Goal: Transaction & Acquisition: Purchase product/service

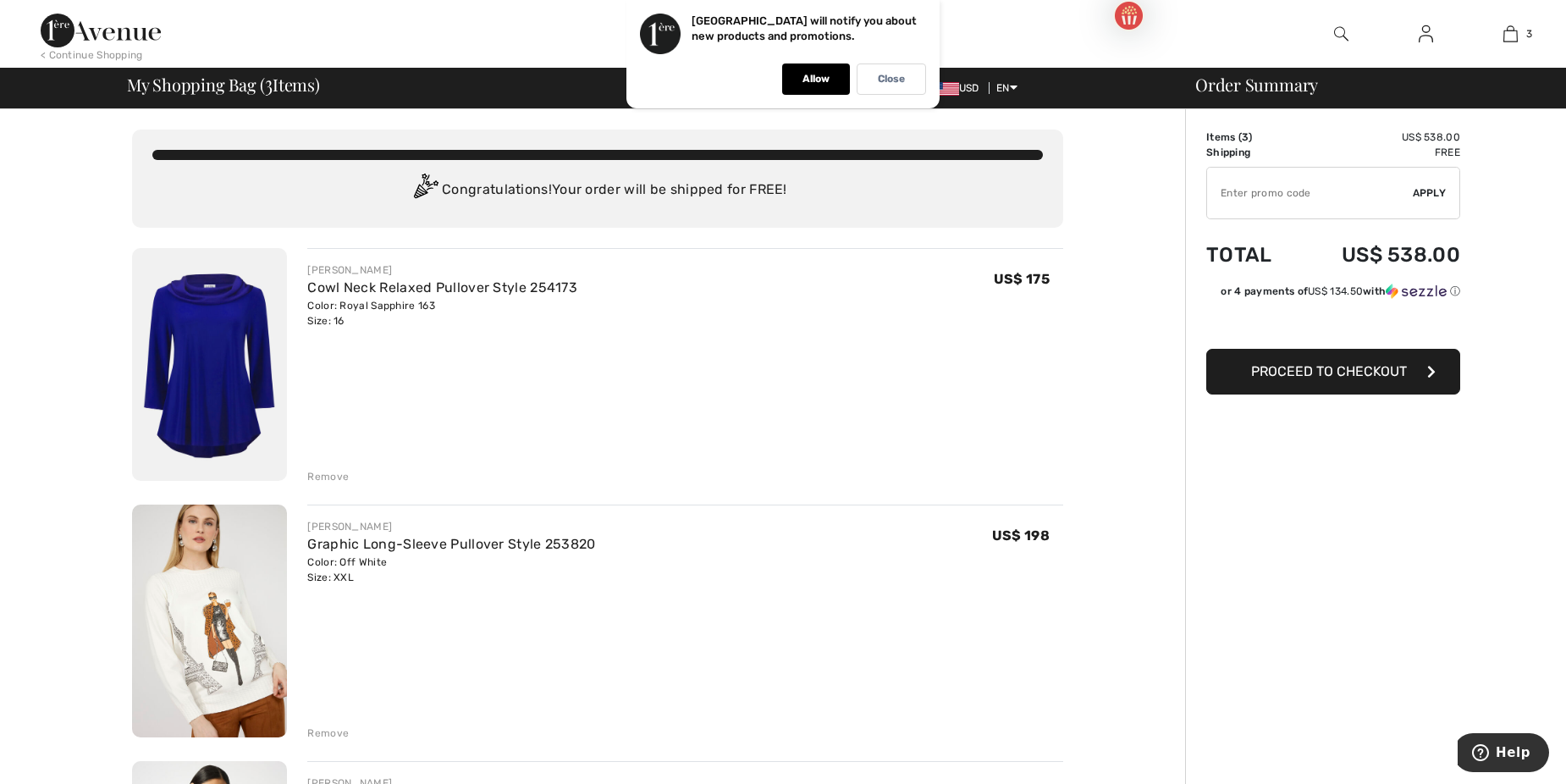
click at [215, 624] on img at bounding box center [209, 620] width 155 height 233
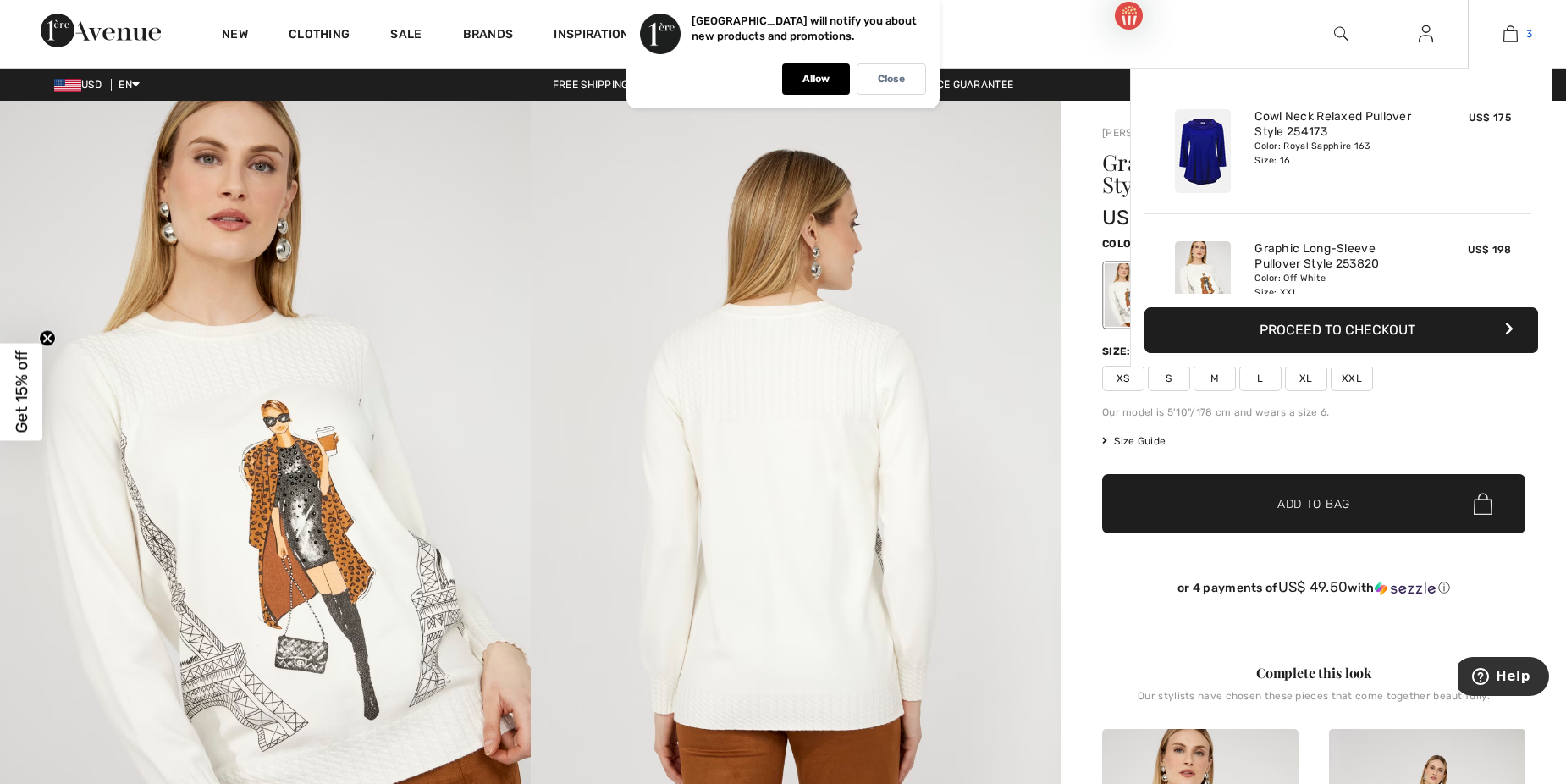
click at [1508, 37] on img at bounding box center [1511, 33] width 14 height 20
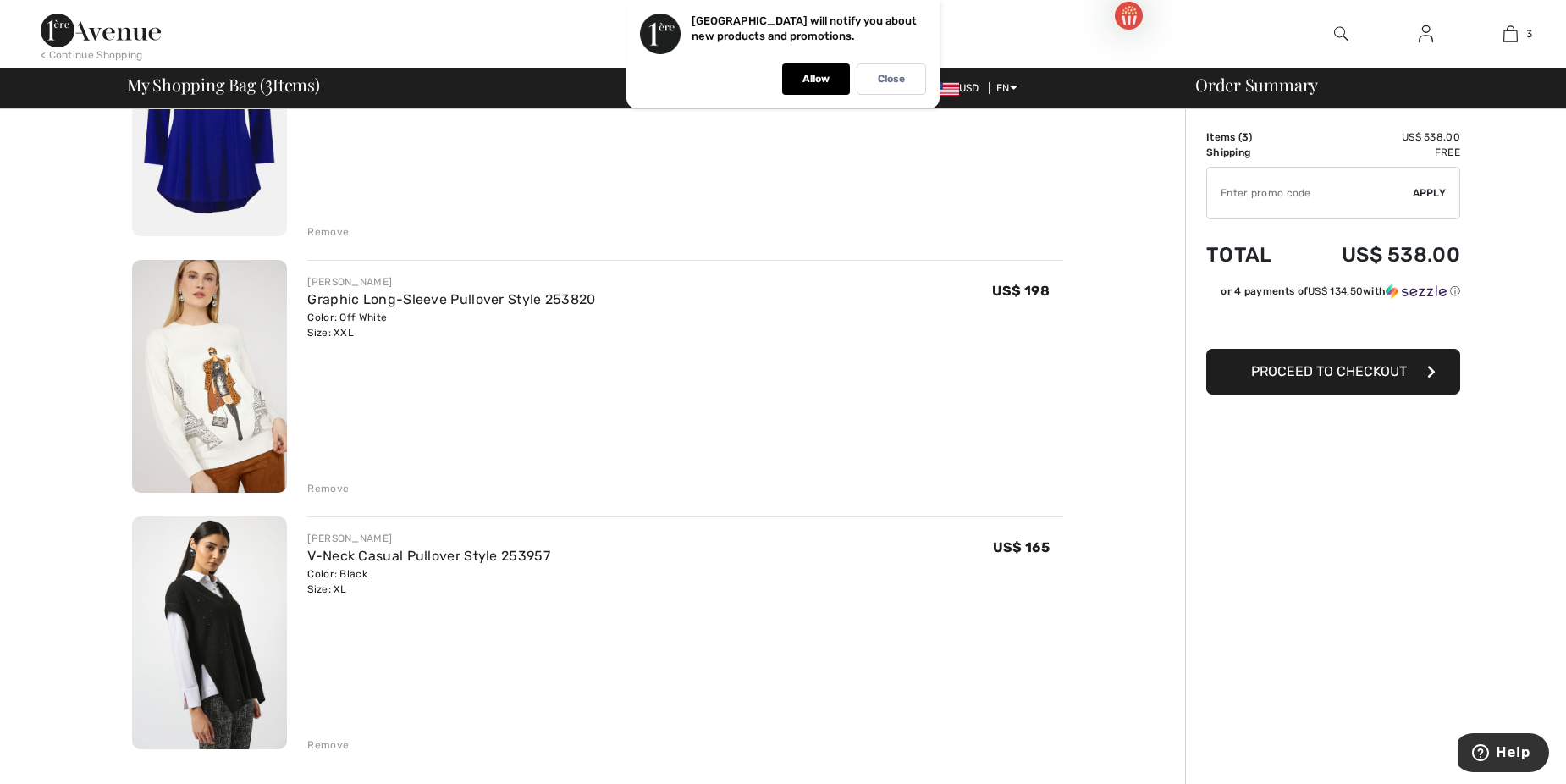
scroll to position [254, 0]
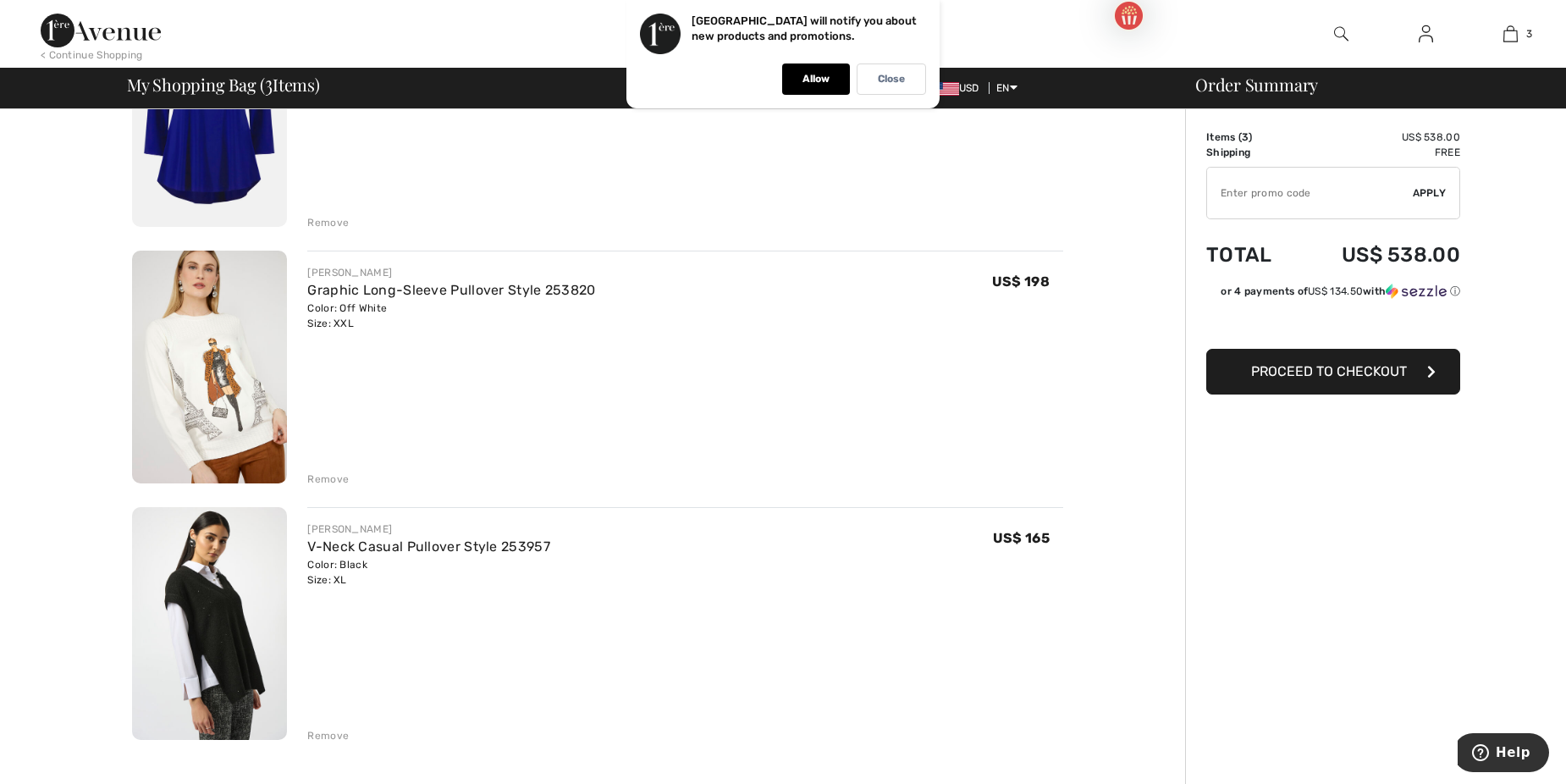
click at [234, 641] on img at bounding box center [209, 623] width 155 height 233
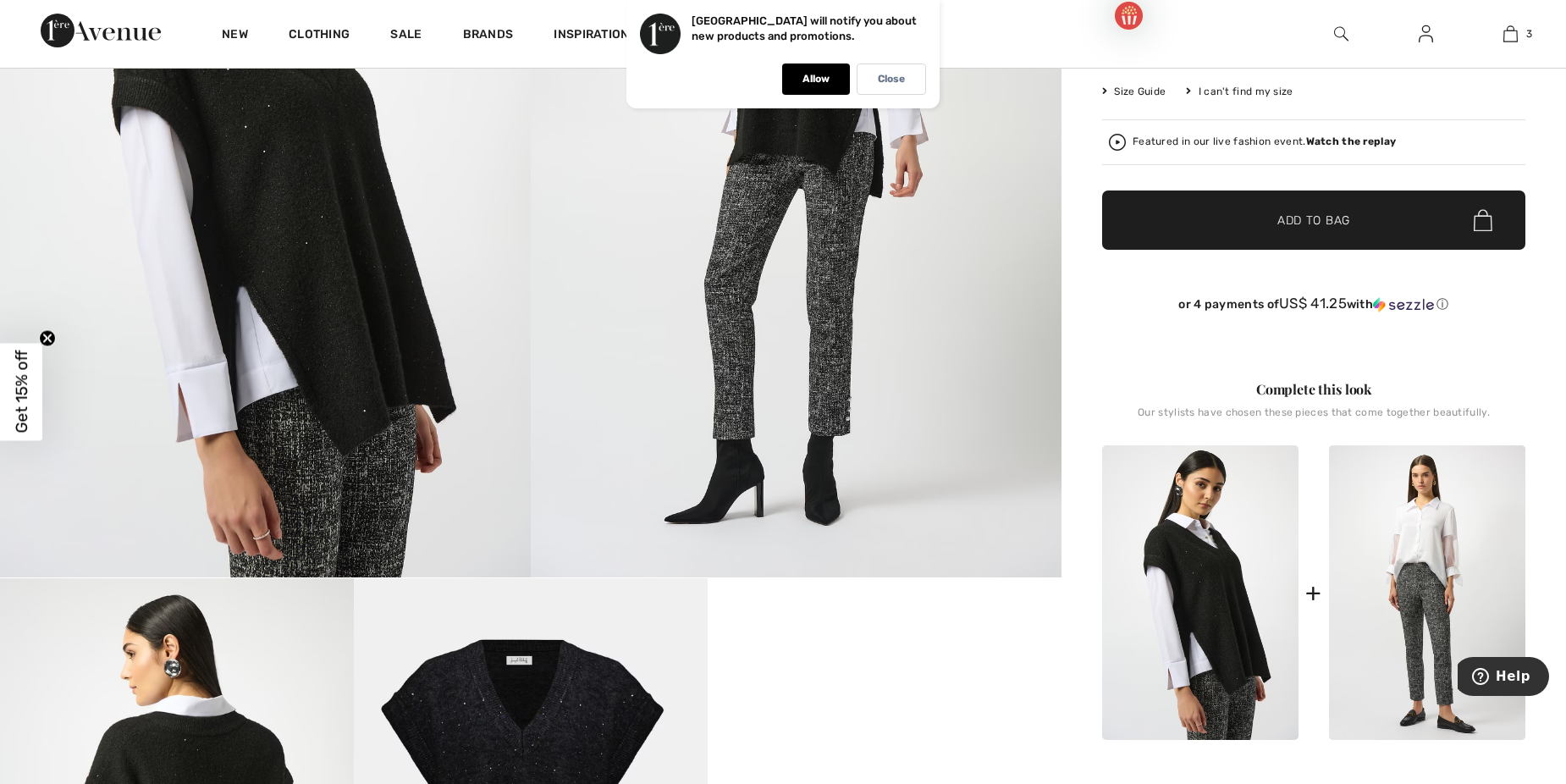
scroll to position [338, 0]
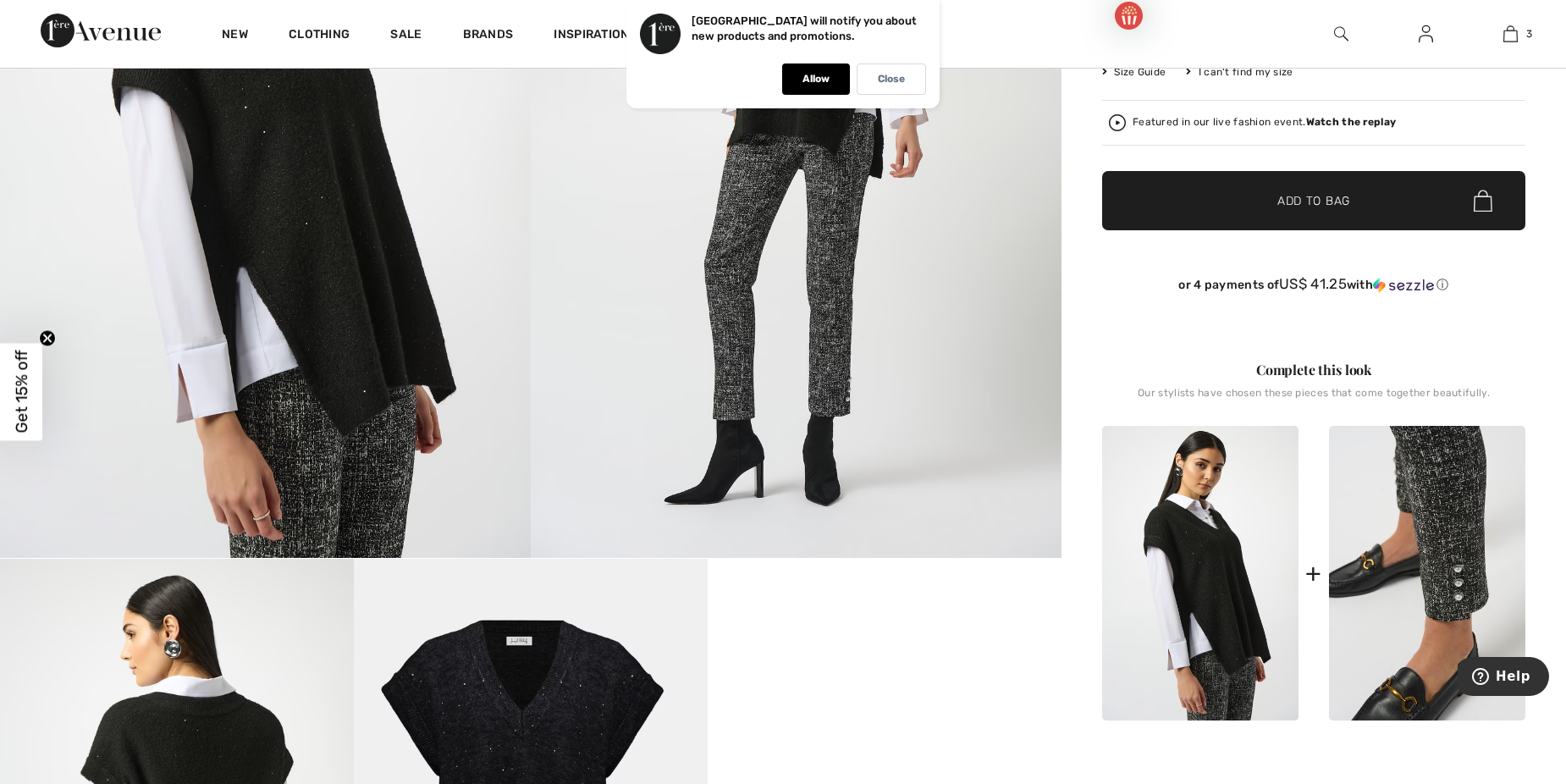
click at [1455, 530] on img at bounding box center [1427, 573] width 196 height 295
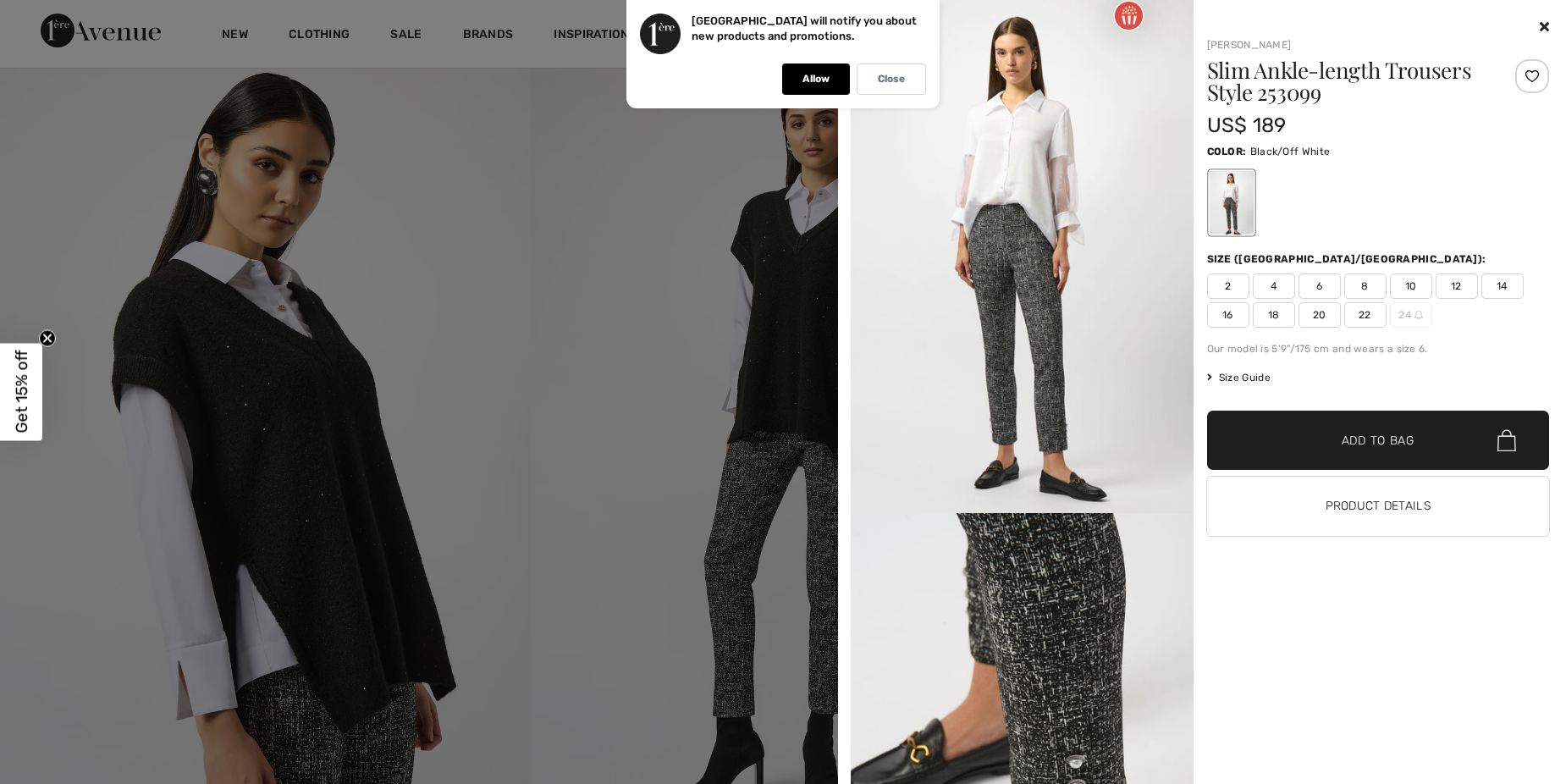
scroll to position [0, 0]
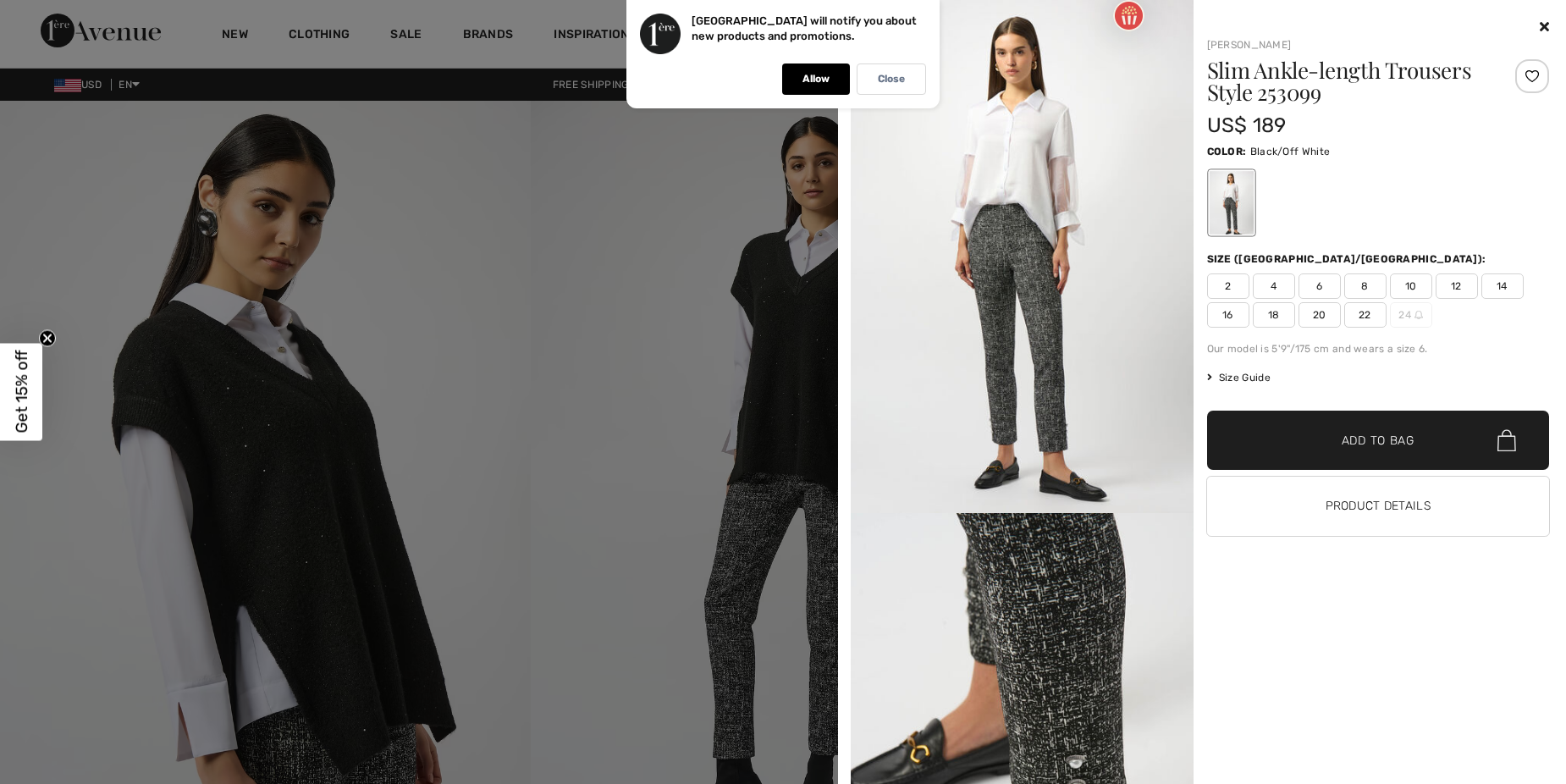
click at [1542, 28] on icon at bounding box center [1544, 26] width 10 height 14
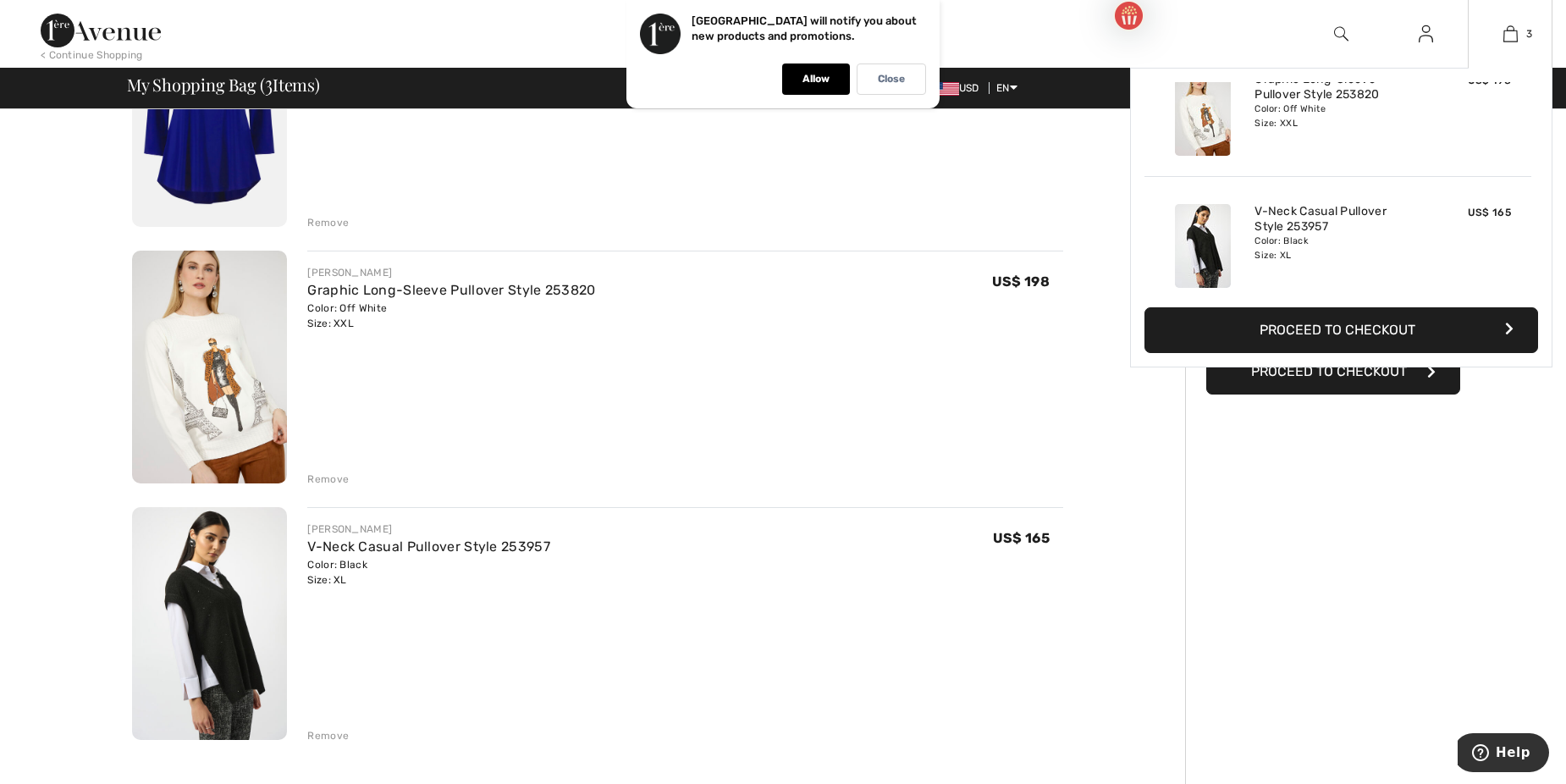
scroll to position [185, 0]
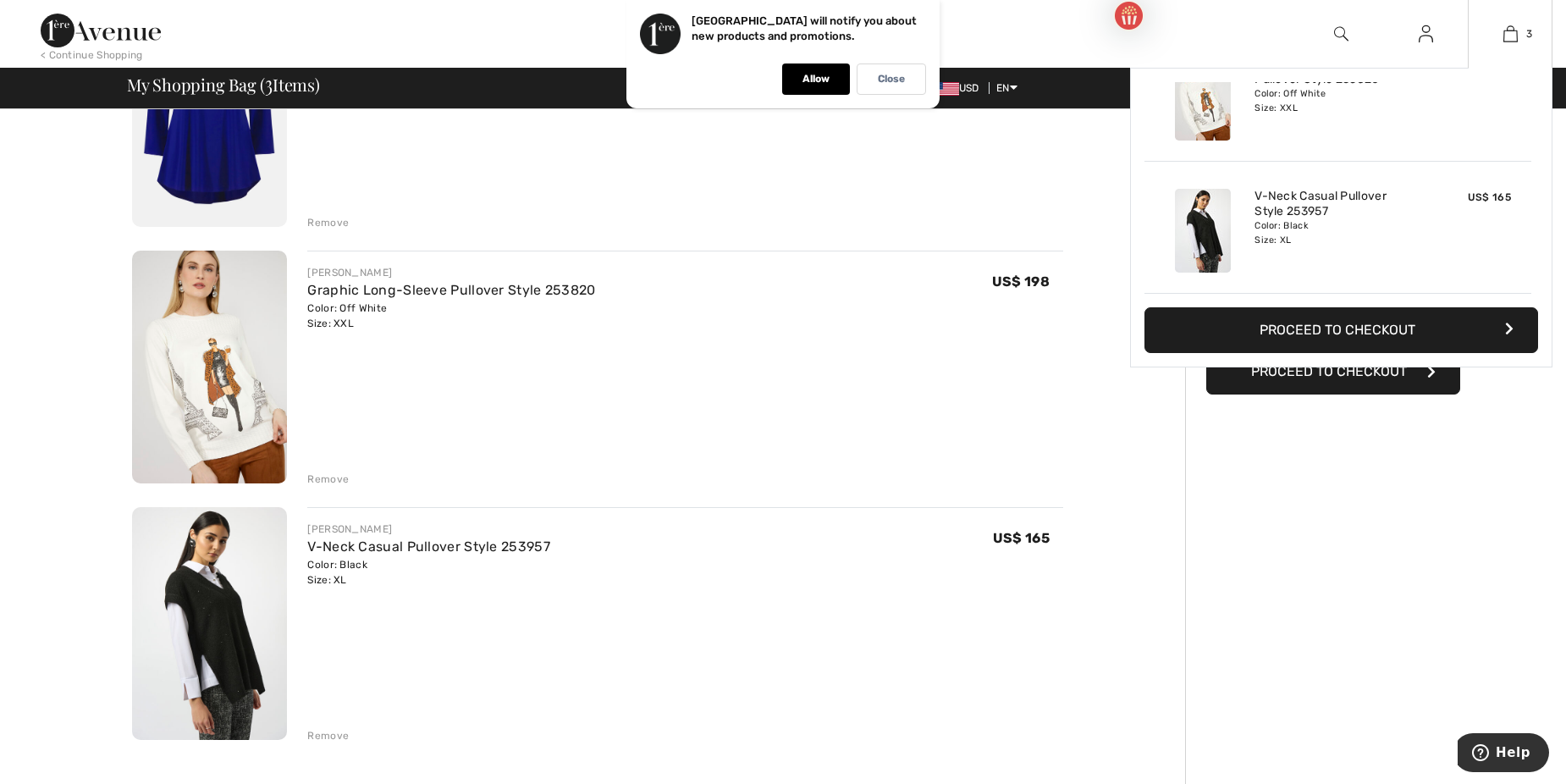
click at [1210, 235] on img at bounding box center [1203, 230] width 56 height 84
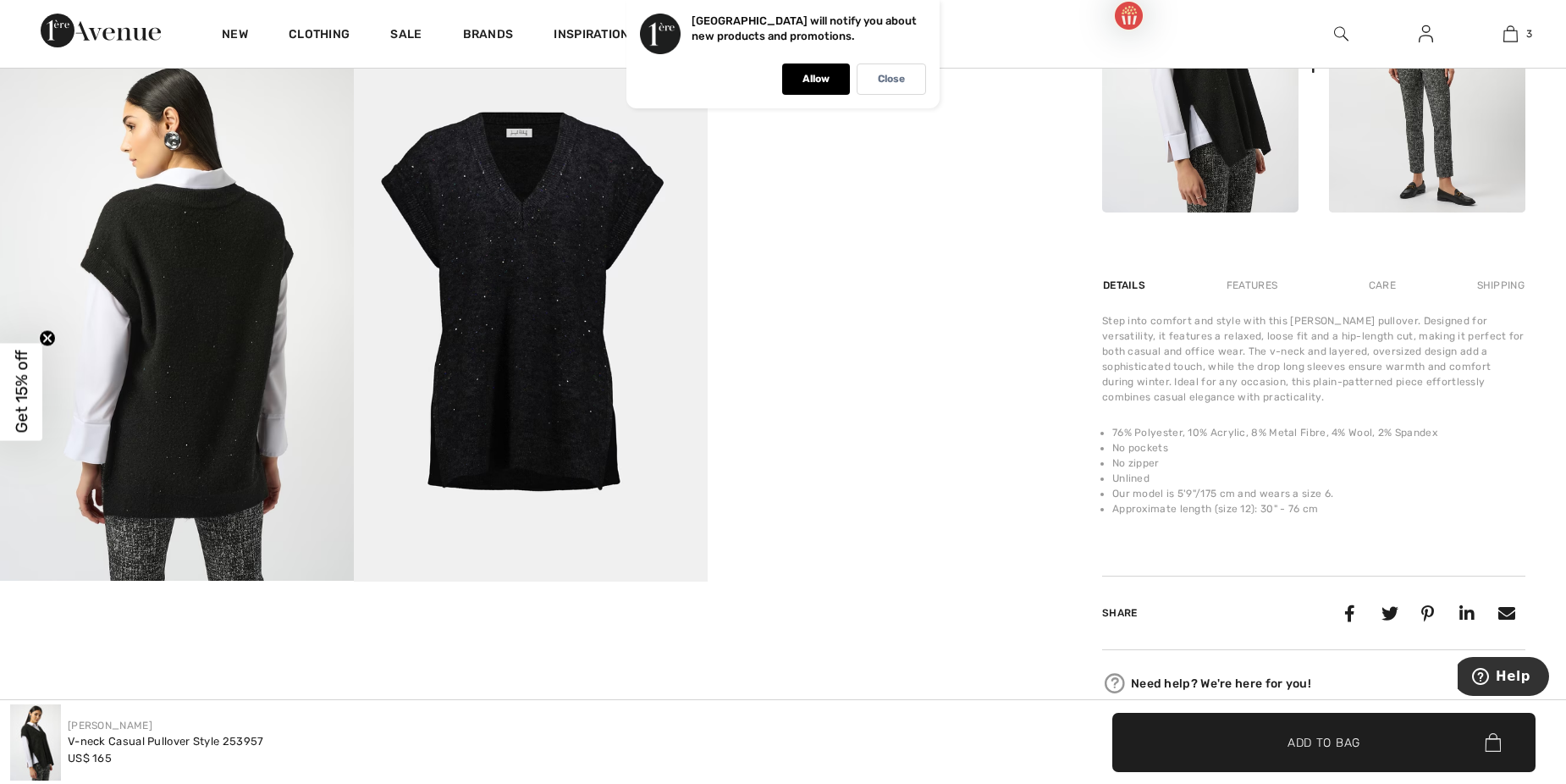
scroll to position [761, 0]
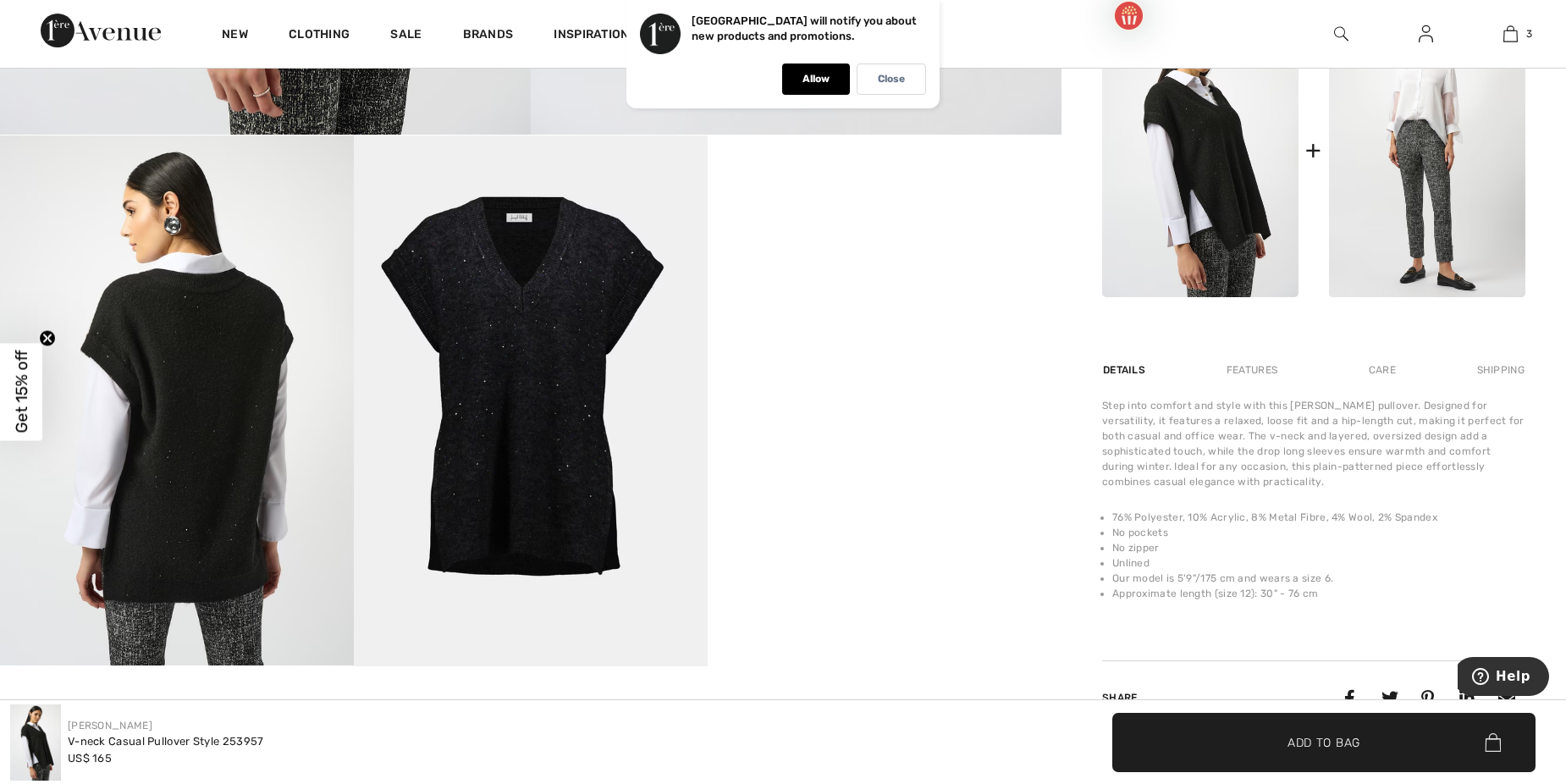
click at [1107, 368] on div "Details" at bounding box center [1126, 370] width 47 height 31
